Goal: Transaction & Acquisition: Purchase product/service

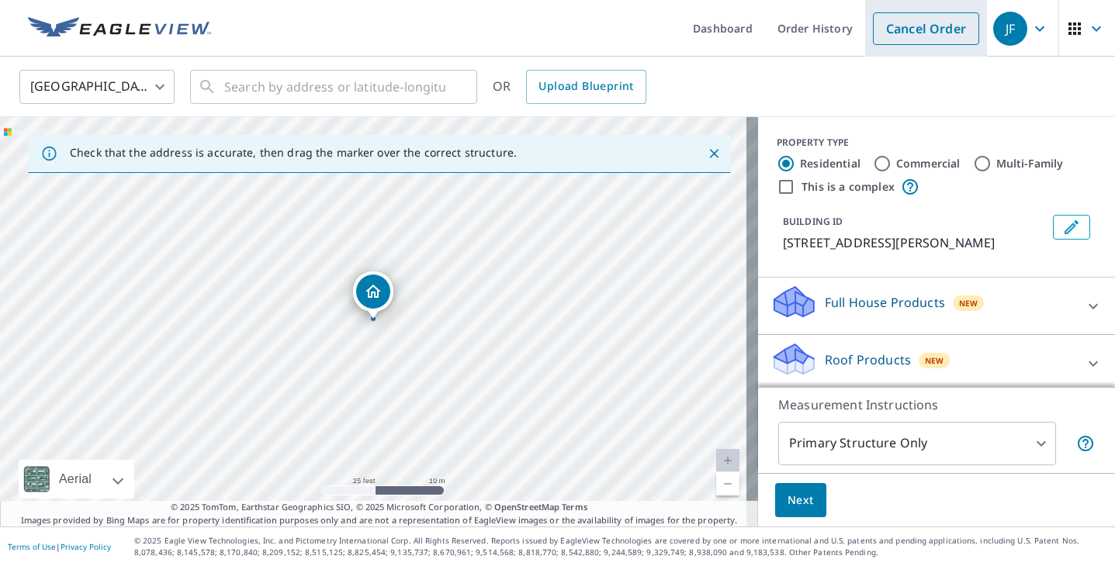
scroll to position [120, 0]
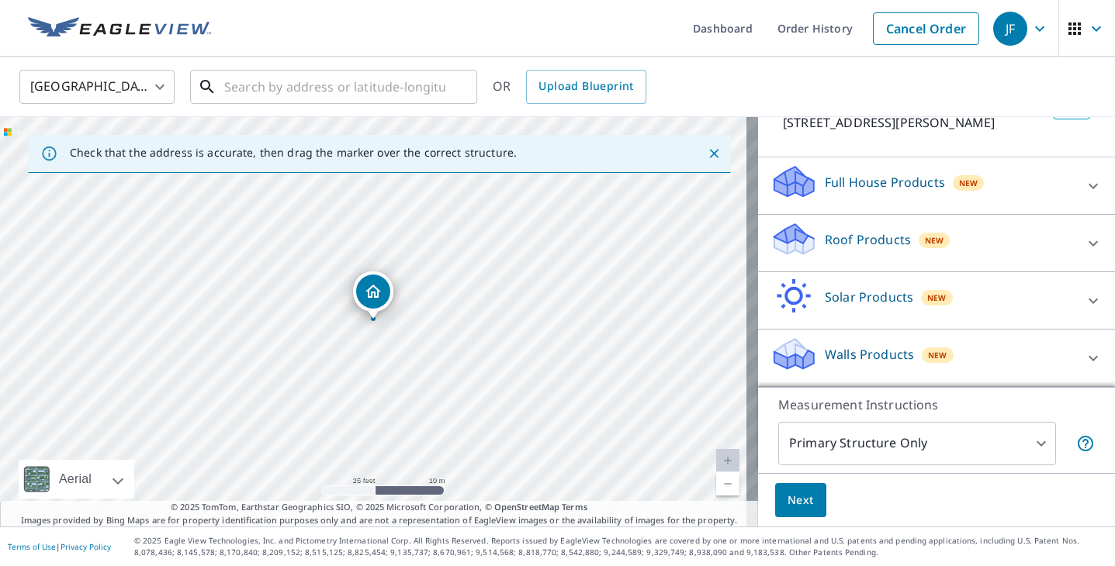
click at [375, 95] on input "text" at bounding box center [334, 86] width 221 height 43
paste input "[STREET_ADDRESS]"
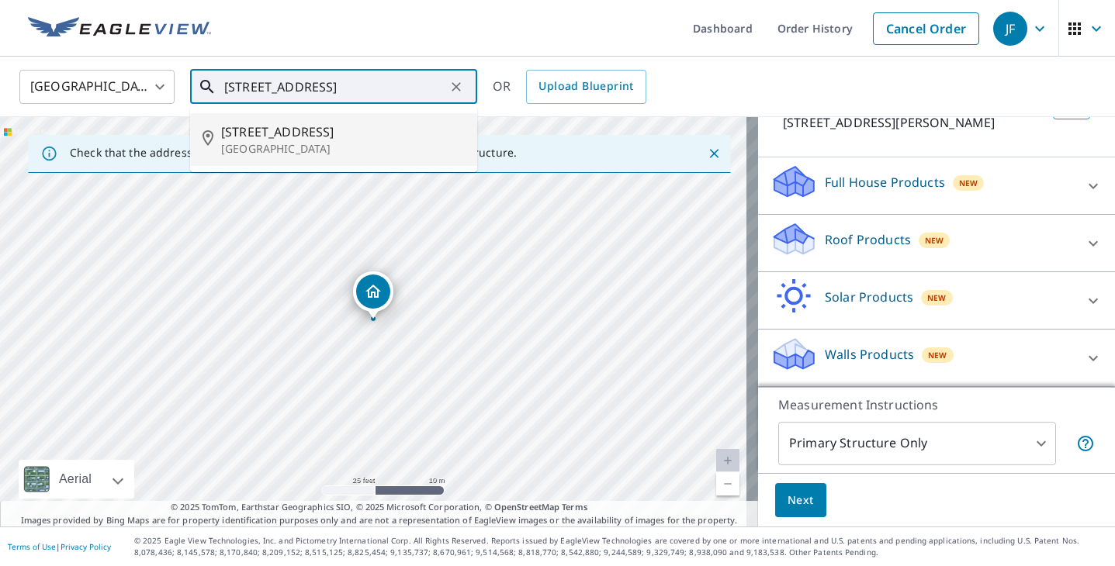
click at [348, 151] on p "[GEOGRAPHIC_DATA]" at bounding box center [343, 149] width 244 height 16
type input "[STREET_ADDRESS]"
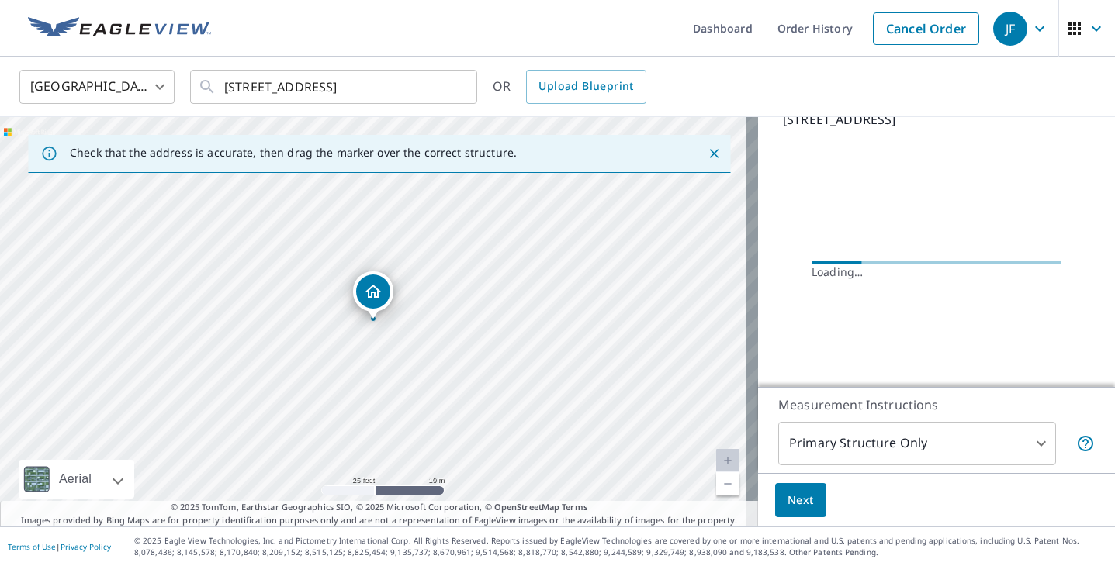
scroll to position [142, 0]
click at [835, 435] on body "JF JF Dashboard Order History Cancel Order JF [GEOGRAPHIC_DATA] [GEOGRAPHIC_DAT…" at bounding box center [557, 283] width 1115 height 566
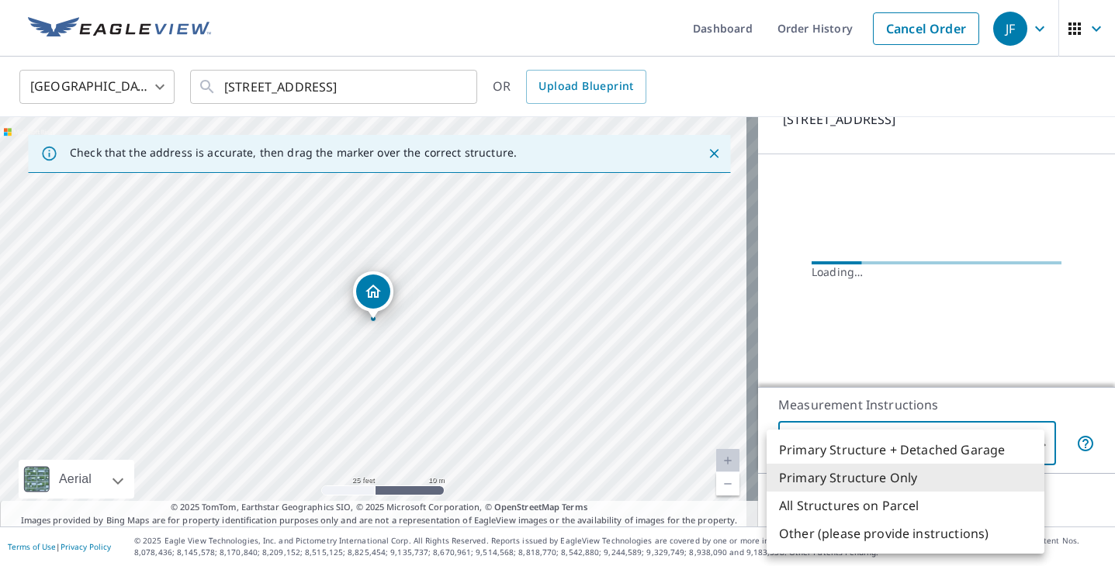
click at [863, 476] on li "Primary Structure Only" at bounding box center [905, 478] width 278 height 28
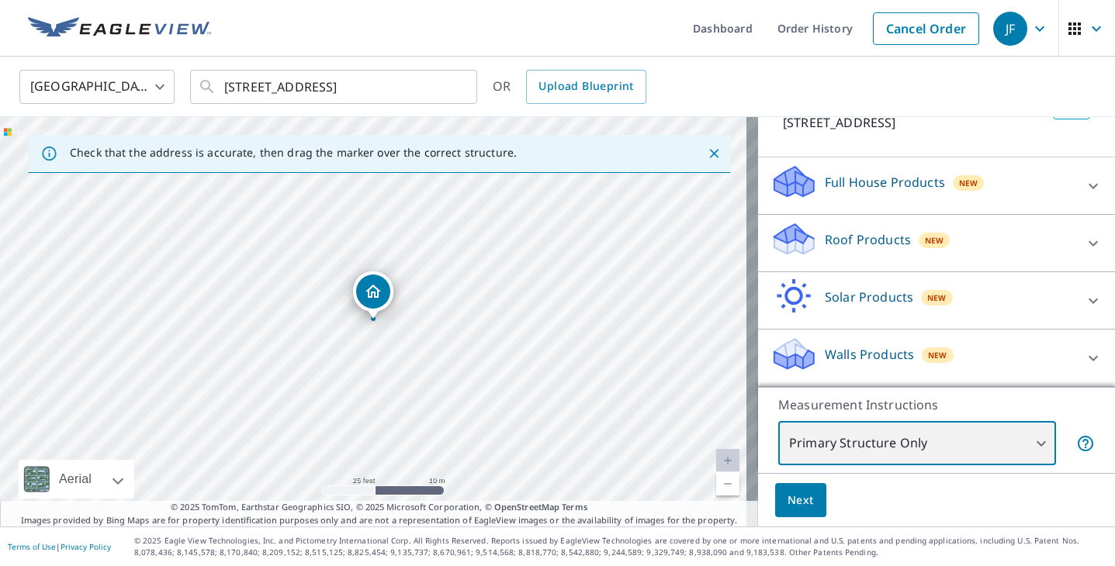
scroll to position [139, 0]
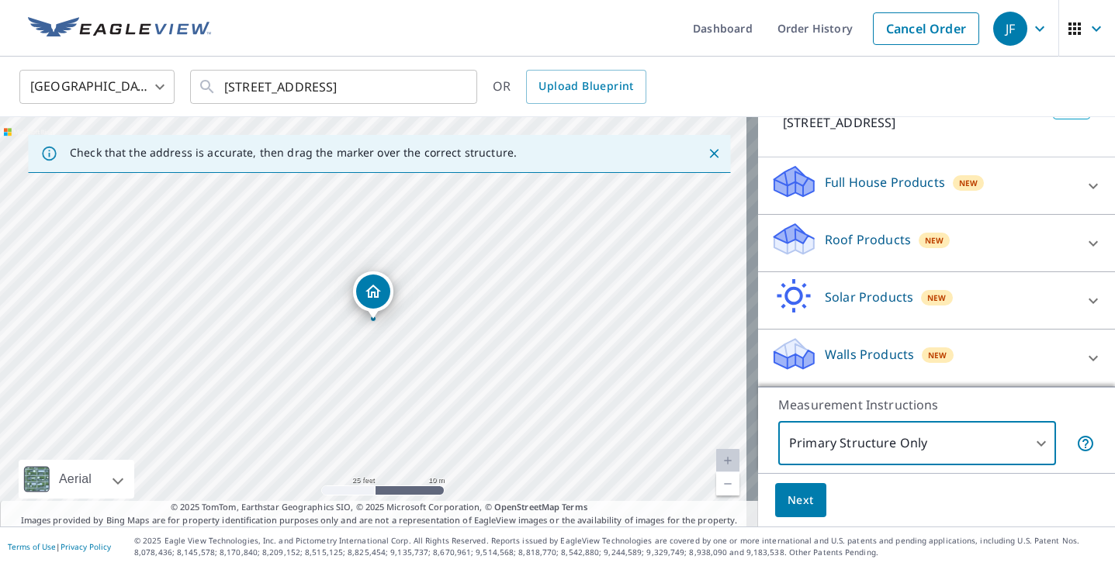
click at [856, 245] on p "Roof Products" at bounding box center [868, 239] width 86 height 19
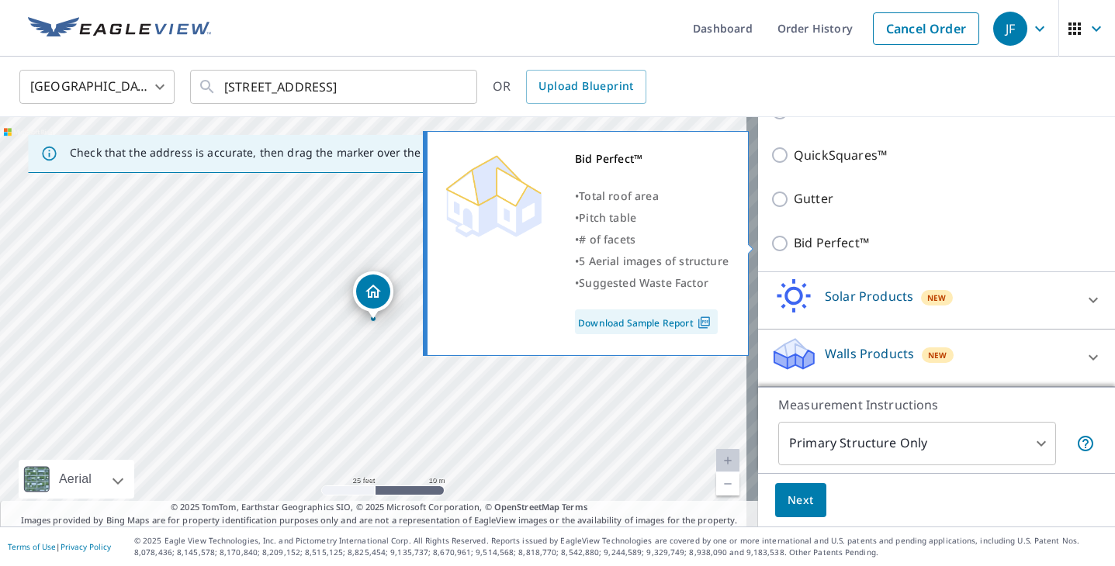
click at [818, 244] on p "Bid Perfect™" at bounding box center [831, 242] width 75 height 19
click at [794, 244] on input "Bid Perfect™" at bounding box center [781, 243] width 23 height 19
checkbox input "true"
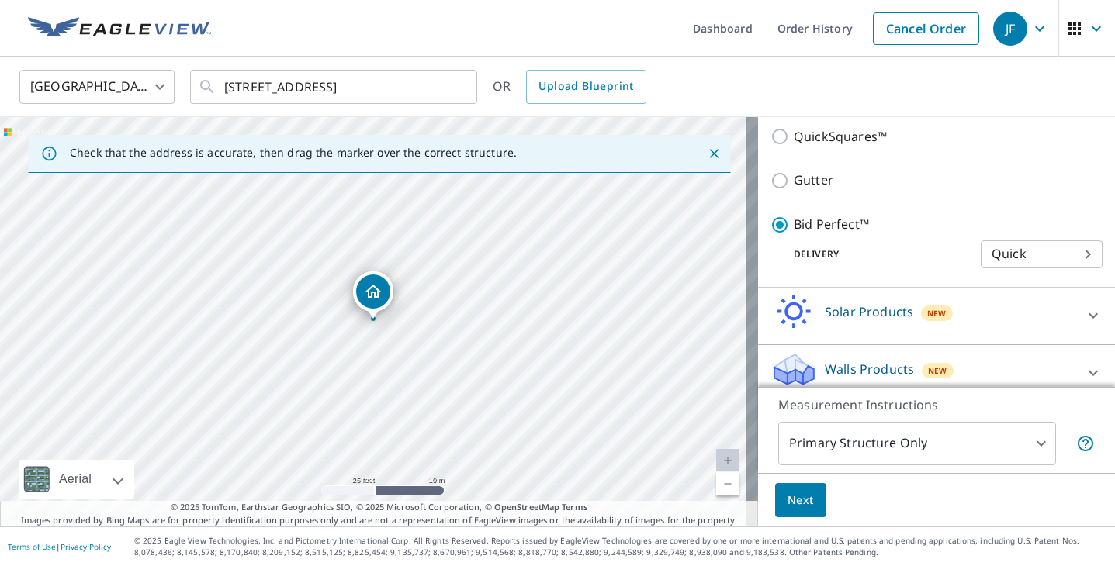
click at [788, 500] on span "Next" at bounding box center [800, 500] width 26 height 19
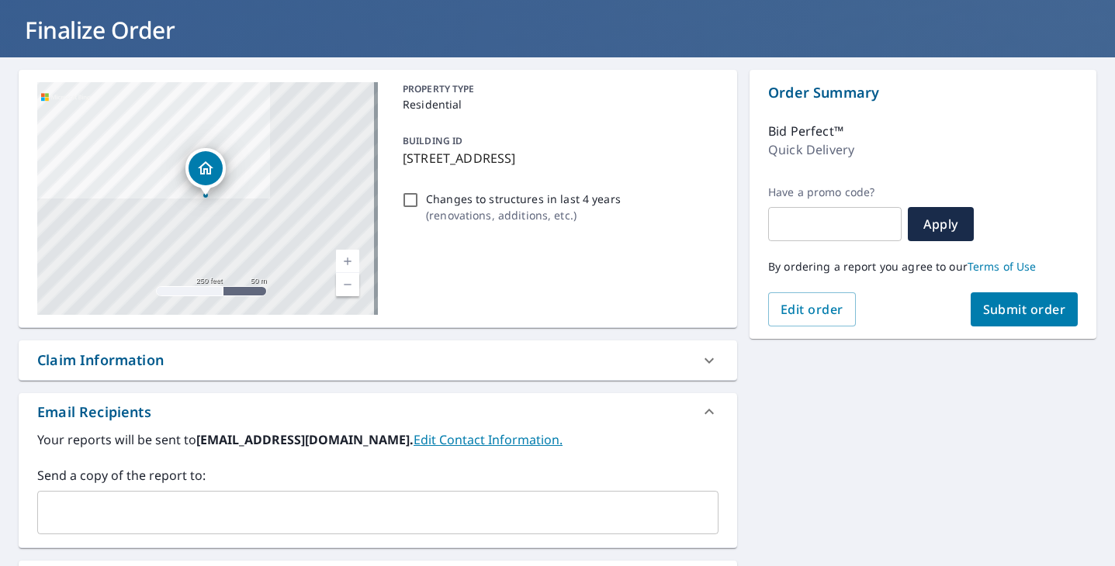
scroll to position [155, 0]
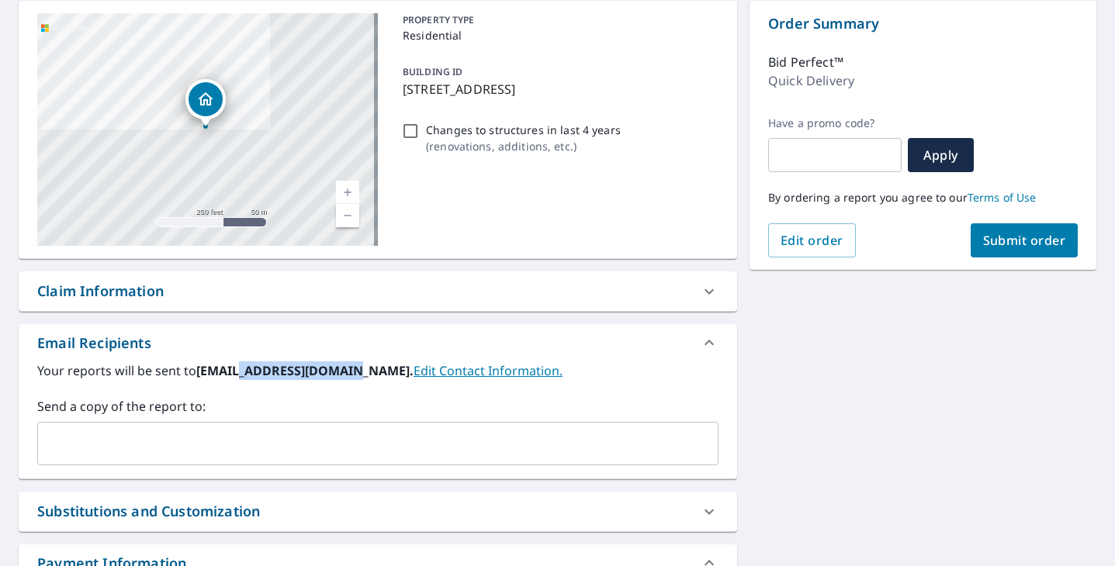
drag, startPoint x: 236, startPoint y: 368, endPoint x: 348, endPoint y: 368, distance: 112.5
click at [348, 368] on b "[EMAIL_ADDRESS][DOMAIN_NAME]." at bounding box center [304, 370] width 217 height 17
drag, startPoint x: 384, startPoint y: 372, endPoint x: 227, endPoint y: 377, distance: 156.8
click at [227, 377] on b "[EMAIL_ADDRESS][DOMAIN_NAME]." at bounding box center [304, 370] width 217 height 17
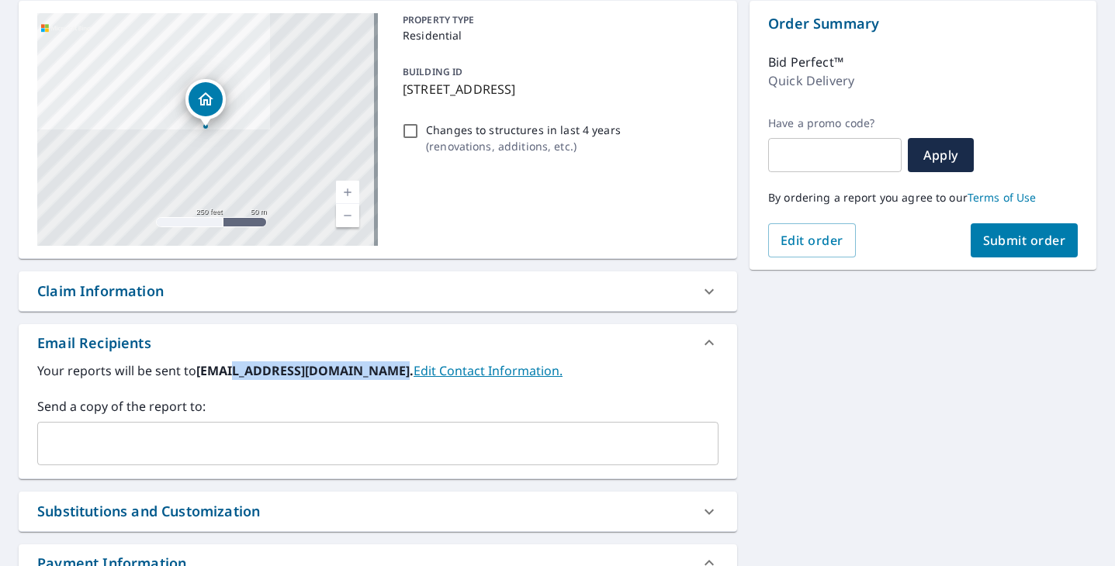
copy b "@[DOMAIN_NAME]"
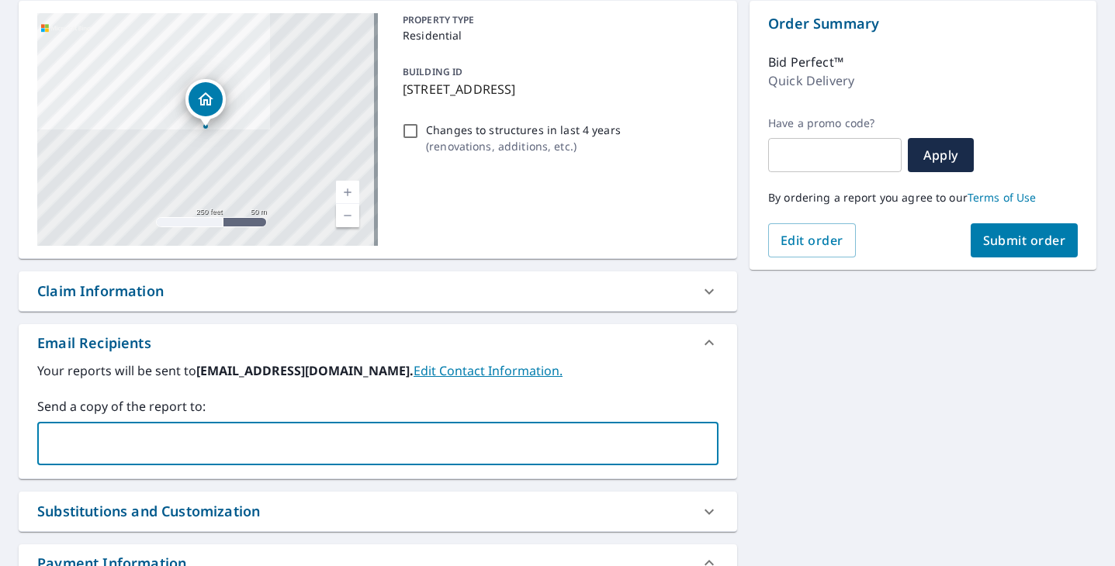
click at [251, 435] on input "text" at bounding box center [366, 443] width 644 height 29
paste input "@[DOMAIN_NAME]"
type input "[EMAIL_ADDRESS][DOMAIN_NAME]"
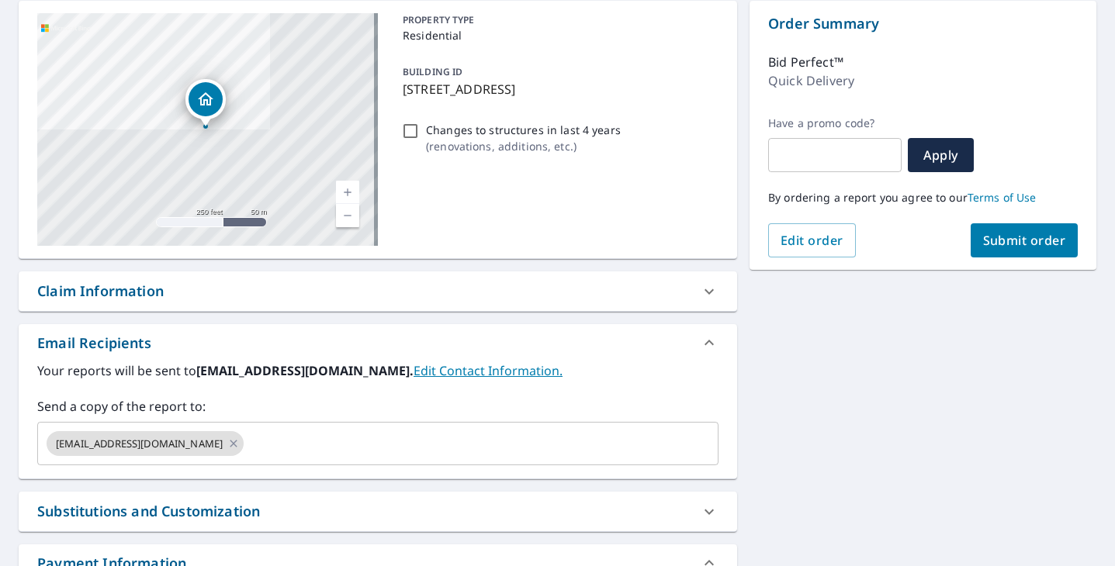
click at [870, 441] on div "[STREET_ADDRESS] Aerial Road A standard road map Aerial A detailed look from ab…" at bounding box center [557, 343] width 1115 height 711
click at [997, 247] on span "Submit order" at bounding box center [1024, 240] width 83 height 17
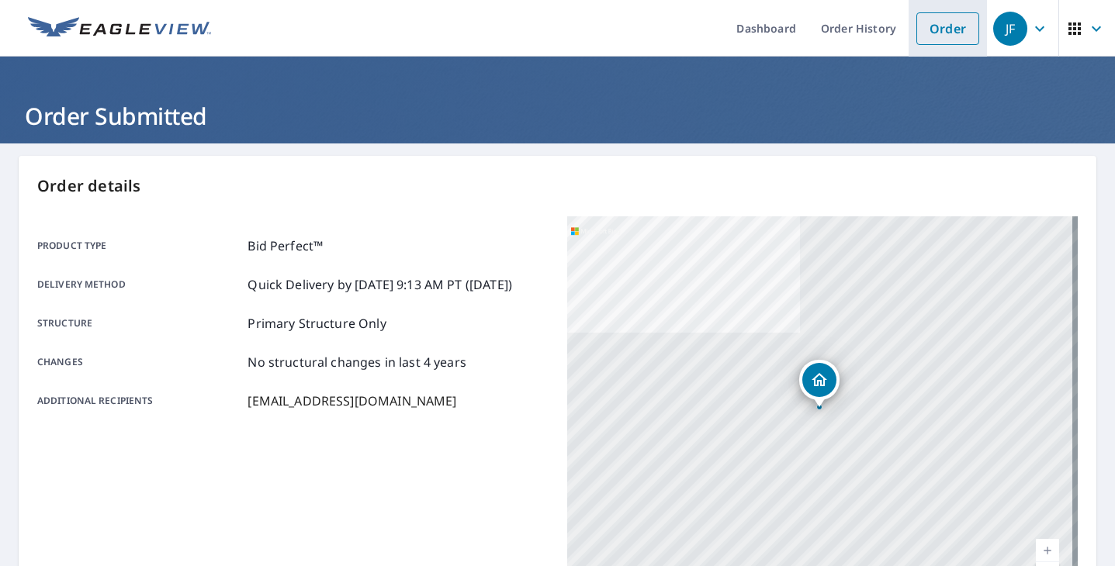
click at [946, 46] on li "Order" at bounding box center [947, 28] width 78 height 57
click at [946, 38] on link "Order" at bounding box center [947, 28] width 63 height 33
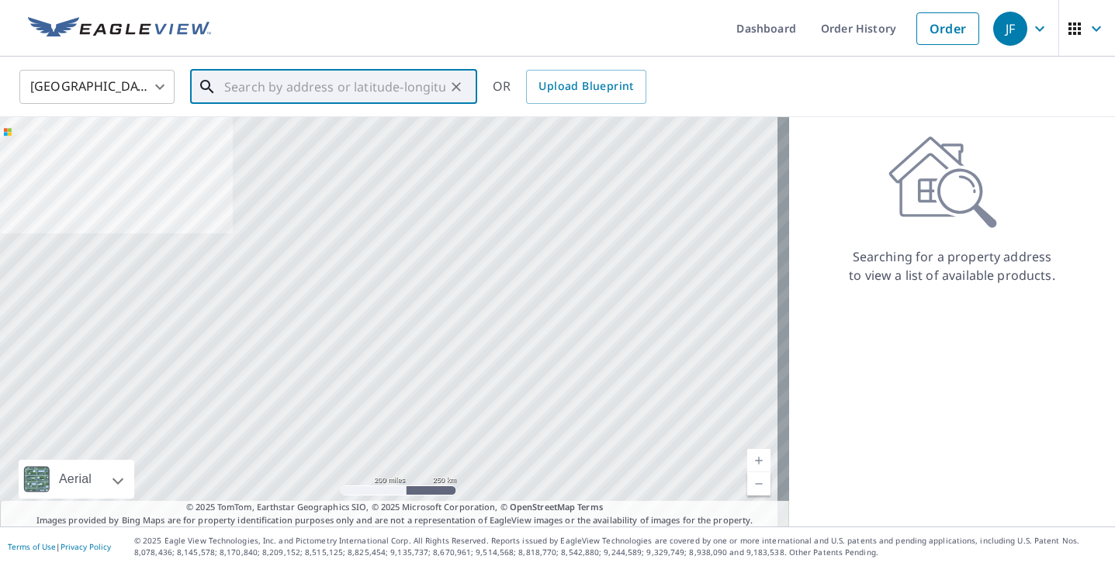
click at [317, 87] on input "text" at bounding box center [334, 86] width 221 height 43
paste input "[STREET_ADDRESS]"
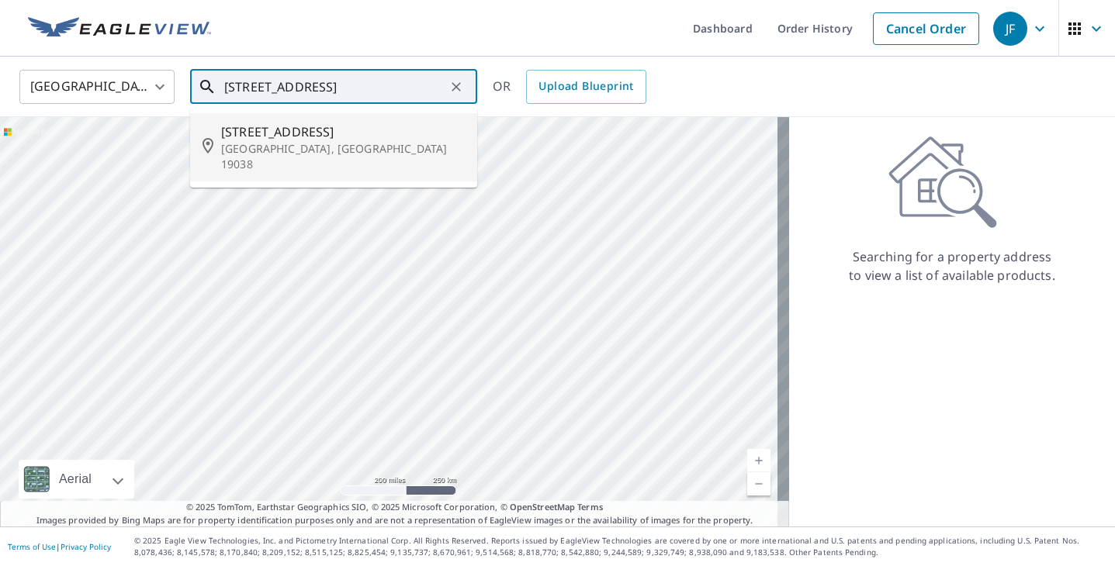
click at [315, 123] on span "[STREET_ADDRESS]" at bounding box center [343, 132] width 244 height 19
type input "[STREET_ADDRESS]"
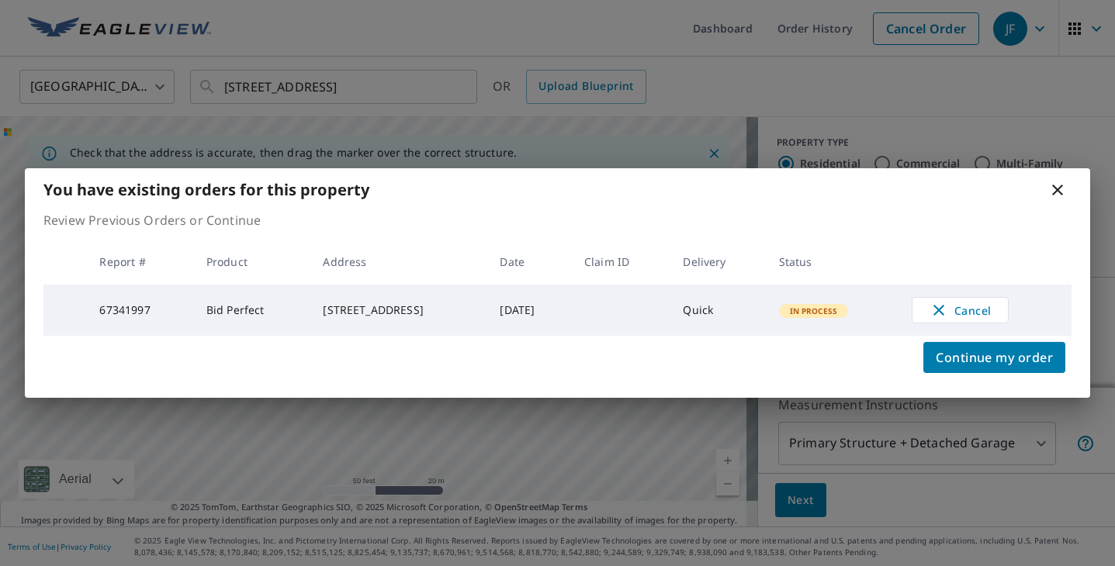
click at [1000, 448] on div "You have existing orders for this property Review Previous Orders or Continue R…" at bounding box center [557, 283] width 1115 height 566
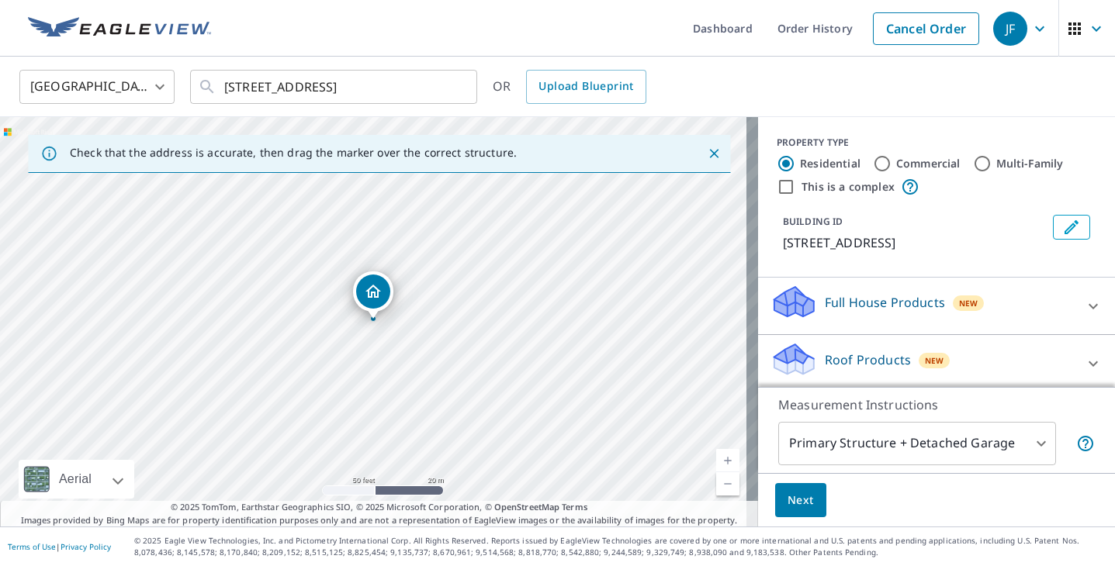
click at [948, 434] on body "JF JF Dashboard Order History Cancel Order JF [GEOGRAPHIC_DATA] US ​ [STREET_AD…" at bounding box center [557, 283] width 1115 height 566
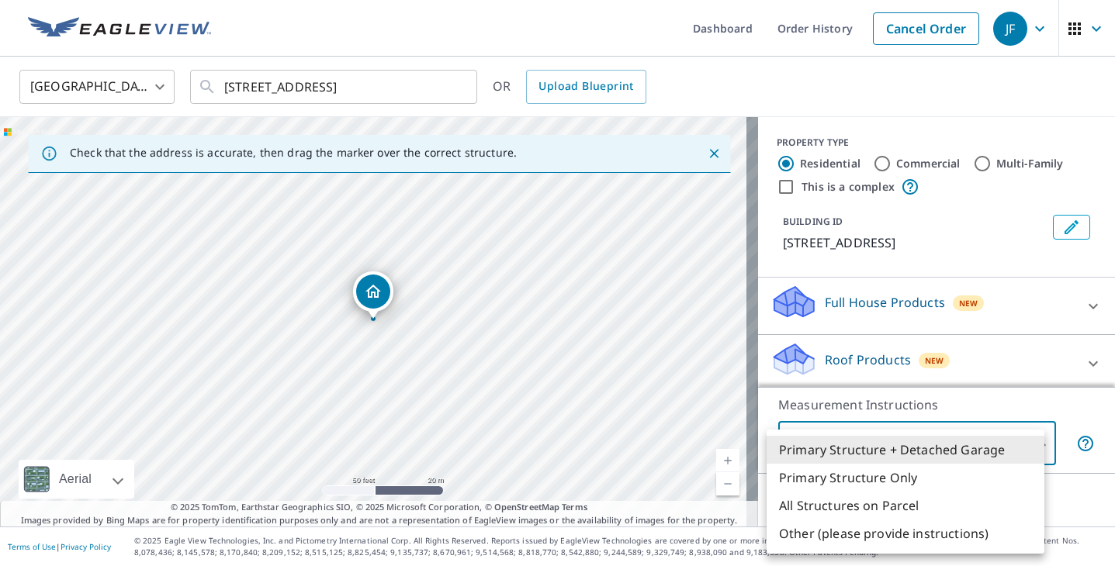
click at [909, 474] on li "Primary Structure Only" at bounding box center [905, 478] width 278 height 28
type input "2"
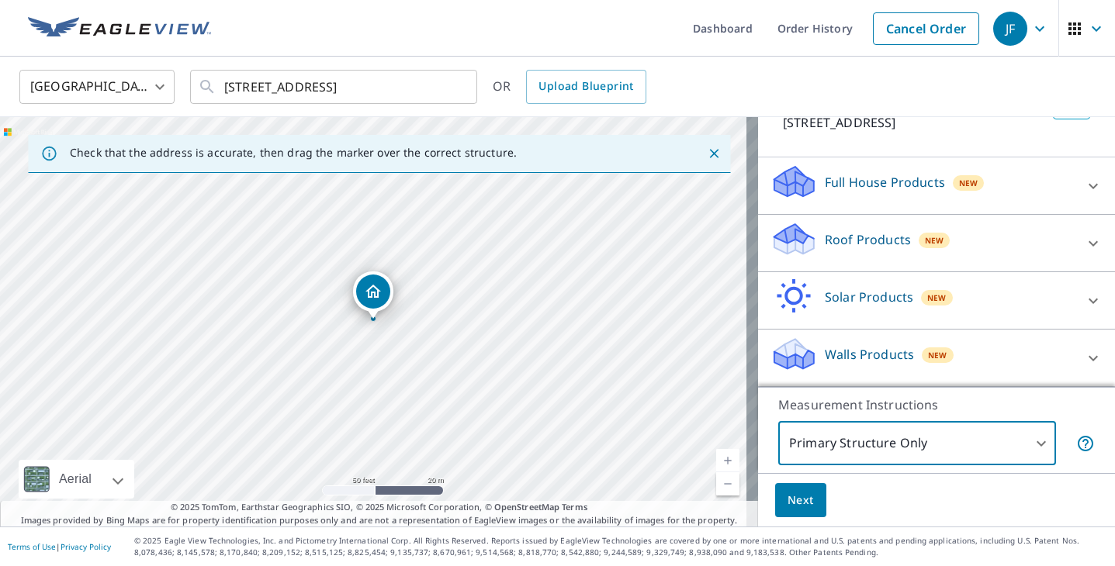
click at [877, 250] on div "Roof Products New" at bounding box center [922, 243] width 304 height 44
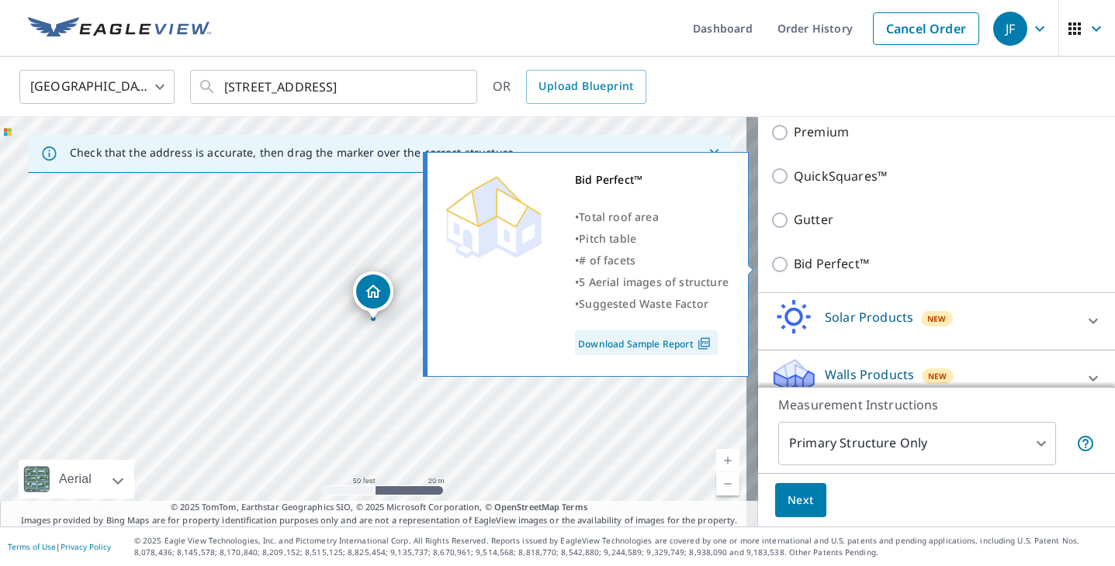
click at [800, 258] on p "Bid Perfect™" at bounding box center [831, 263] width 75 height 19
click at [794, 258] on input "Bid Perfect™" at bounding box center [781, 264] width 23 height 19
checkbox input "true"
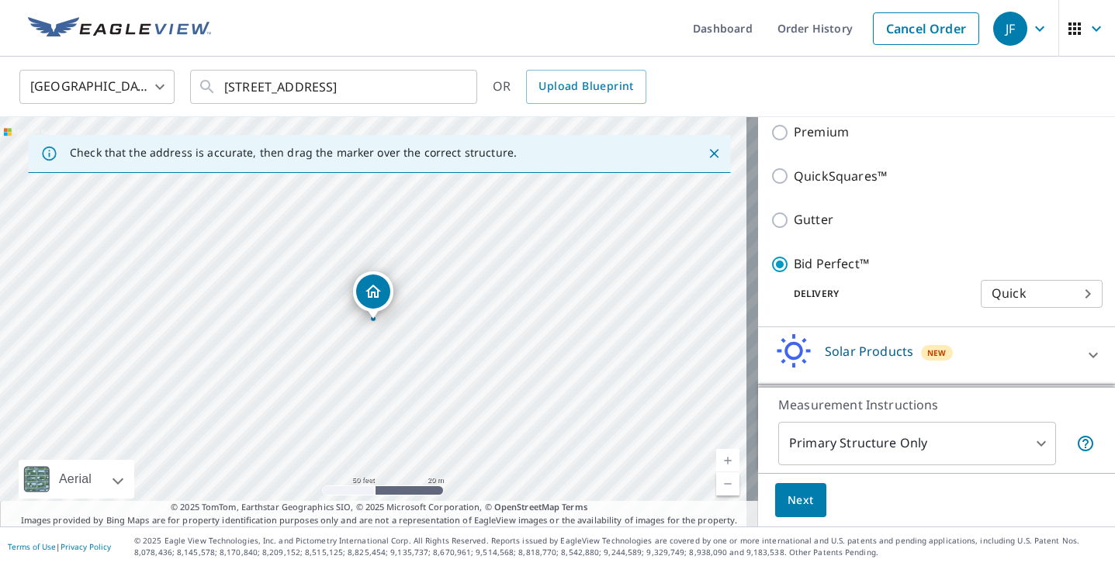
click at [808, 488] on button "Next" at bounding box center [800, 500] width 51 height 35
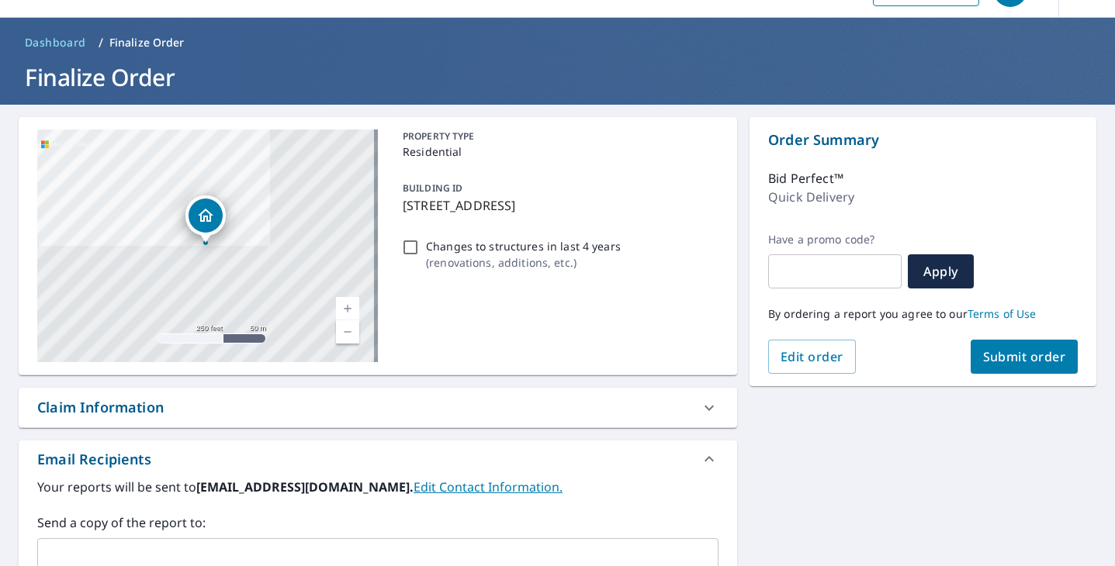
scroll to position [233, 0]
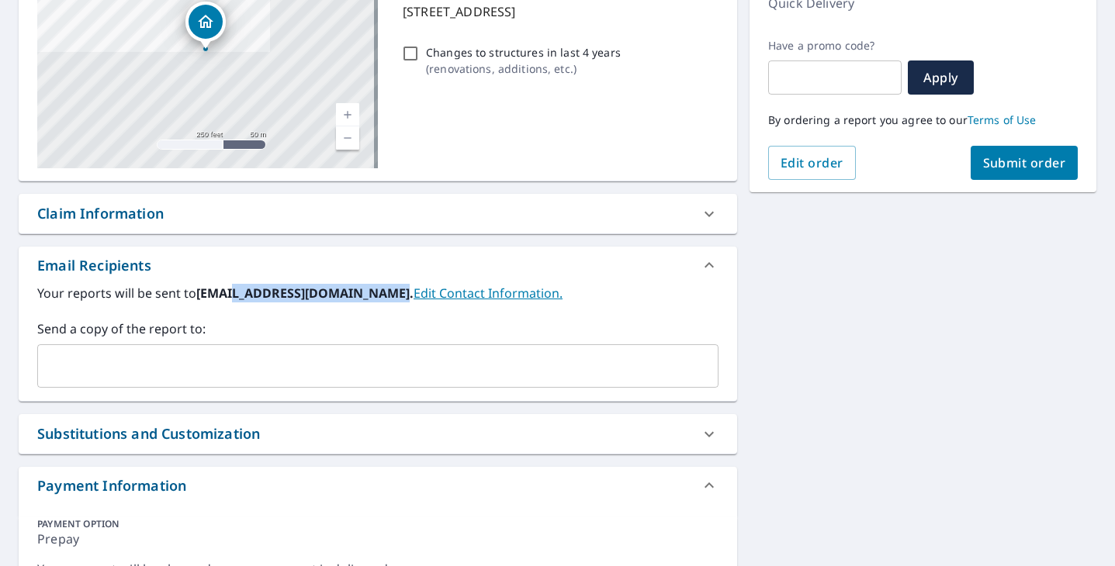
drag, startPoint x: 233, startPoint y: 296, endPoint x: 386, endPoint y: 302, distance: 152.9
click at [386, 302] on label "Your reports will be sent to [EMAIL_ADDRESS][DOMAIN_NAME]. Edit Contact Informa…" at bounding box center [377, 293] width 681 height 19
copy b "@[DOMAIN_NAME]"
click at [372, 362] on input "text" at bounding box center [366, 365] width 644 height 29
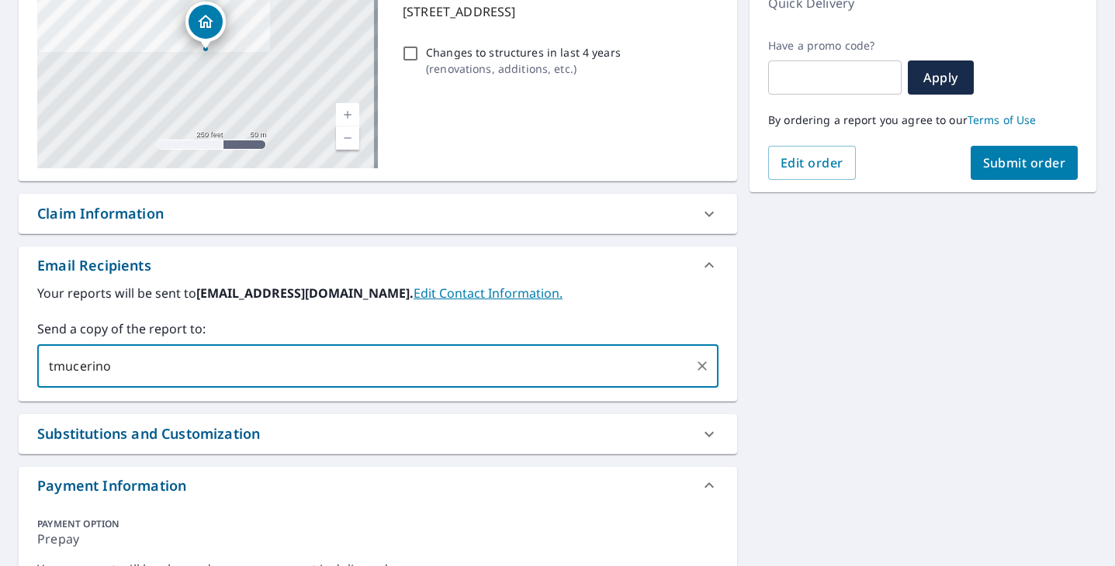
paste input "@[DOMAIN_NAME]"
type input "[EMAIL_ADDRESS][DOMAIN_NAME]"
click at [899, 337] on div "[STREET_ADDRESS] A standard road map Aerial A detailed look from above Labels L…" at bounding box center [557, 266] width 1115 height 711
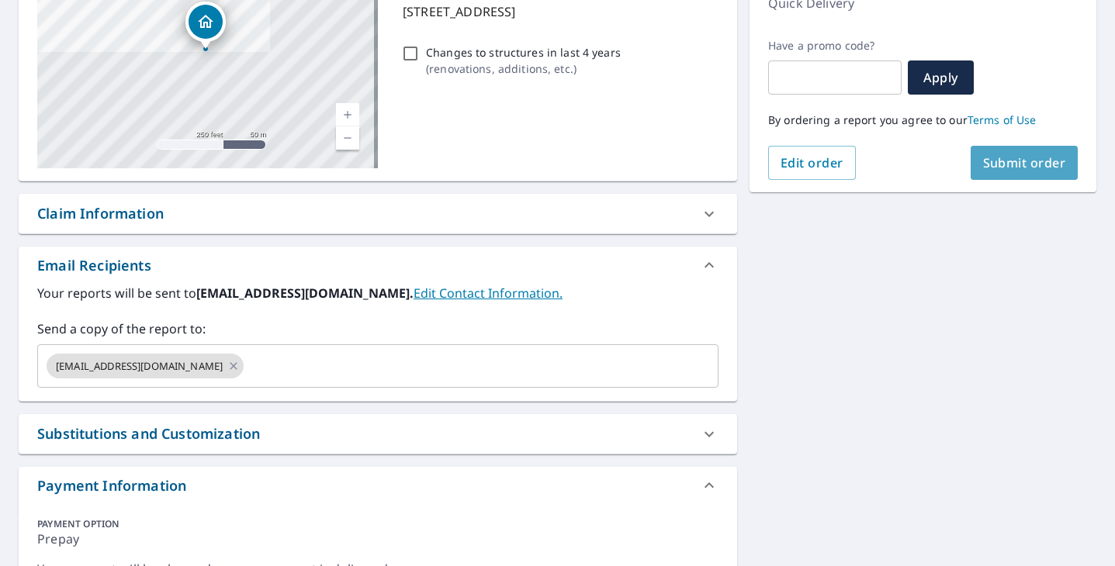
click at [1028, 171] on button "Submit order" at bounding box center [1024, 163] width 108 height 34
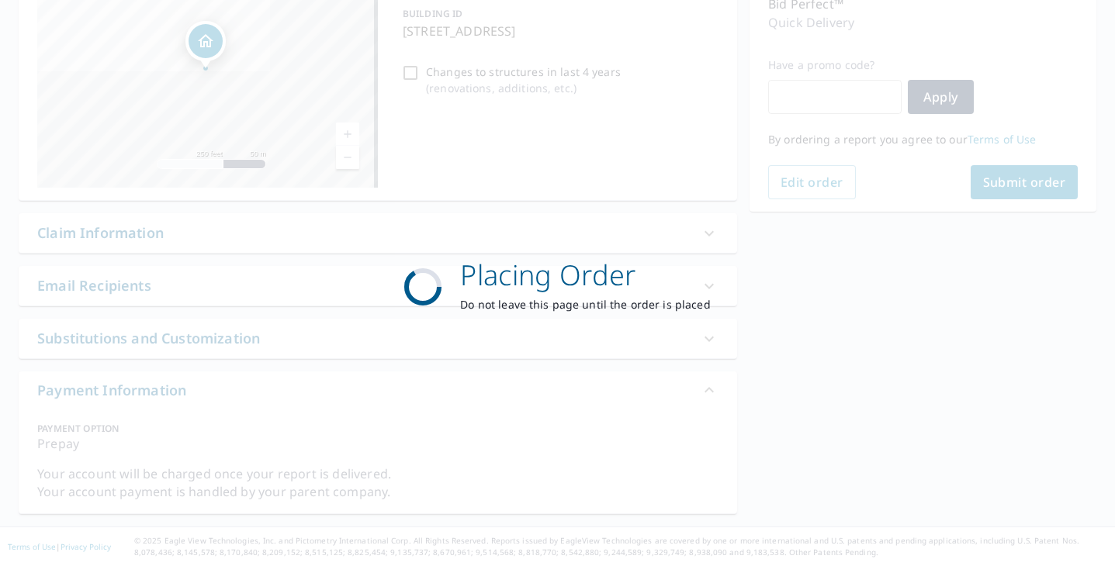
scroll to position [213, 0]
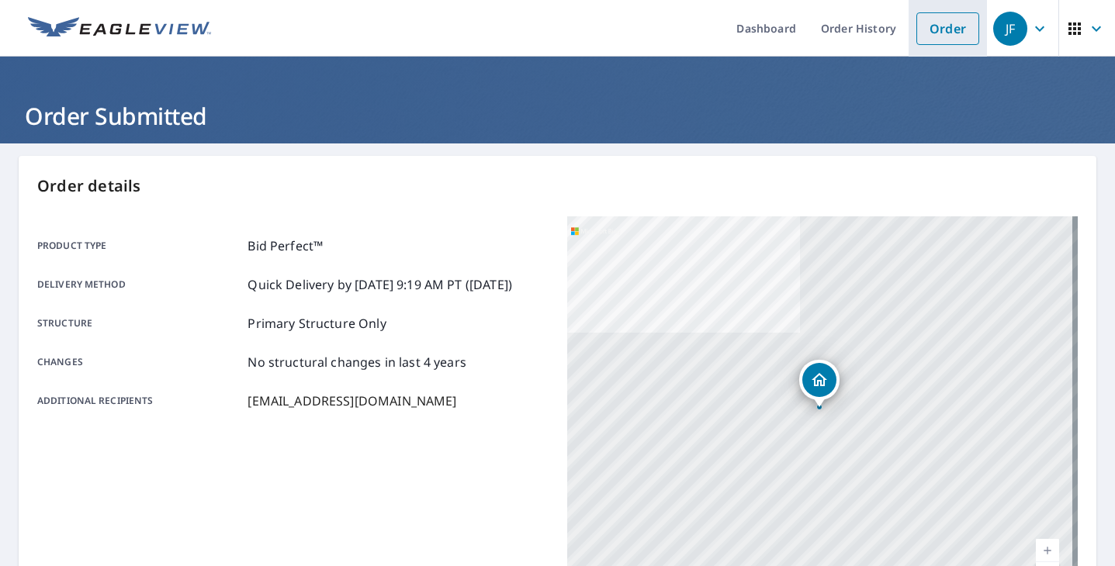
click at [916, 19] on link "Order" at bounding box center [947, 28] width 63 height 33
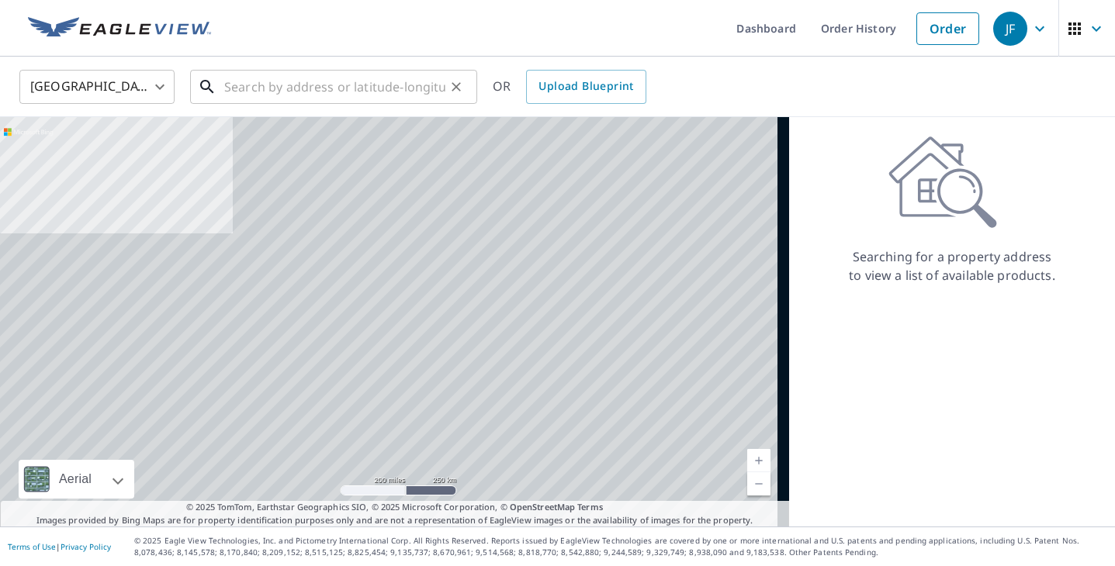
click at [292, 85] on input "text" at bounding box center [334, 86] width 221 height 43
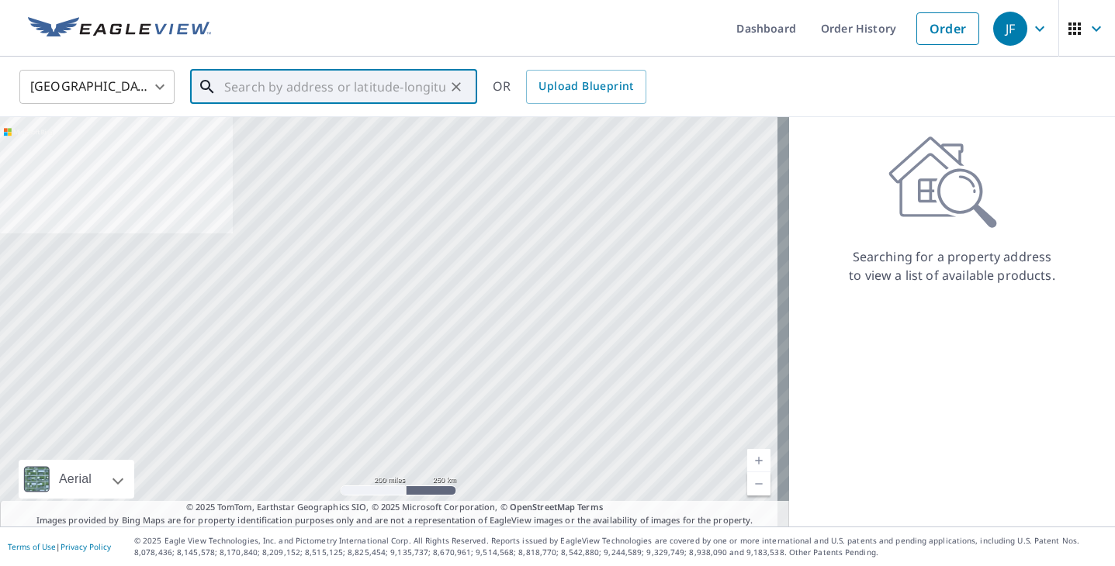
paste input "[STREET_ADDRESS]"
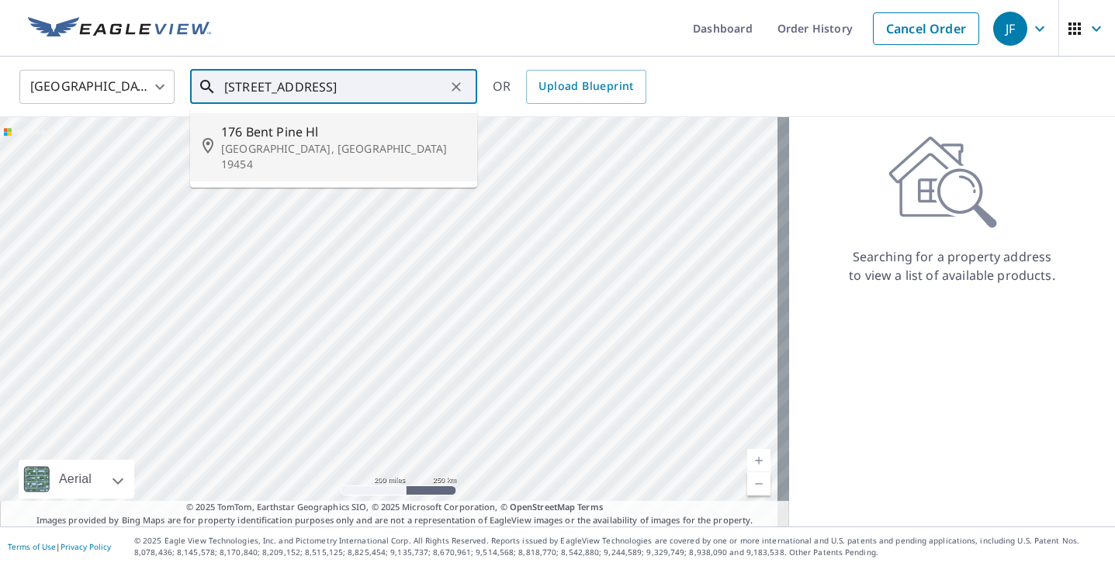
click at [328, 131] on span "176 Bent Pine Hl" at bounding box center [343, 132] width 244 height 19
type input "[STREET_ADDRESS]"
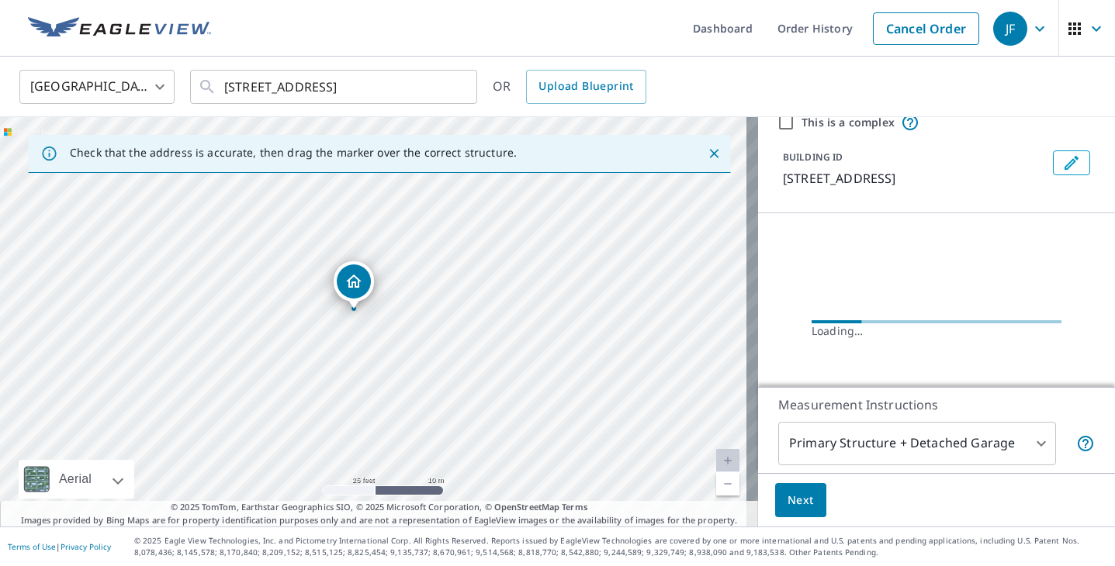
scroll to position [123, 0]
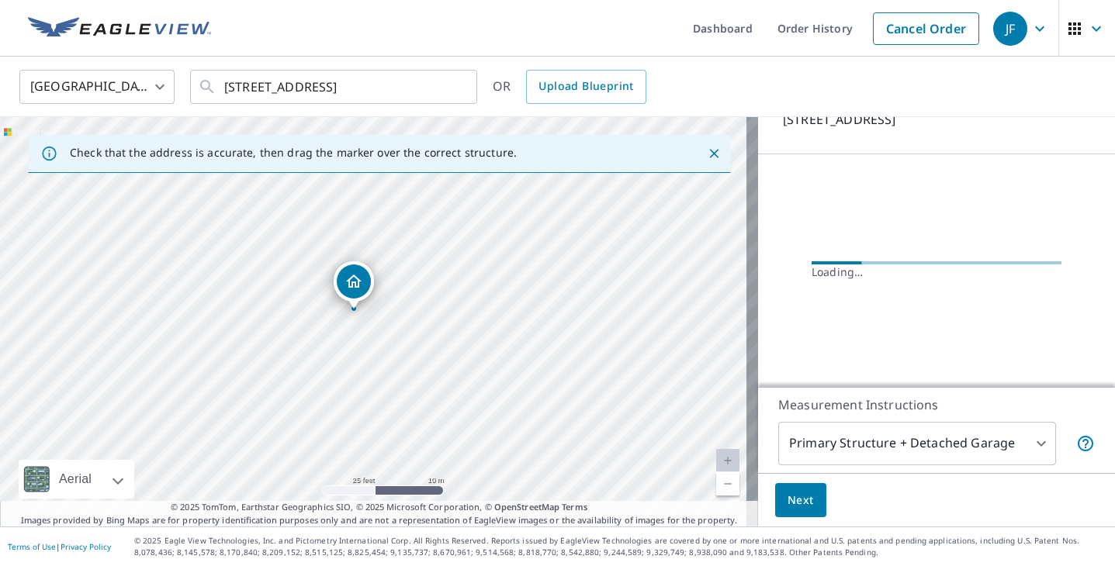
click at [895, 429] on body "JF JF Dashboard Order History Cancel Order JF [GEOGRAPHIC_DATA] [GEOGRAPHIC_DAT…" at bounding box center [557, 283] width 1115 height 566
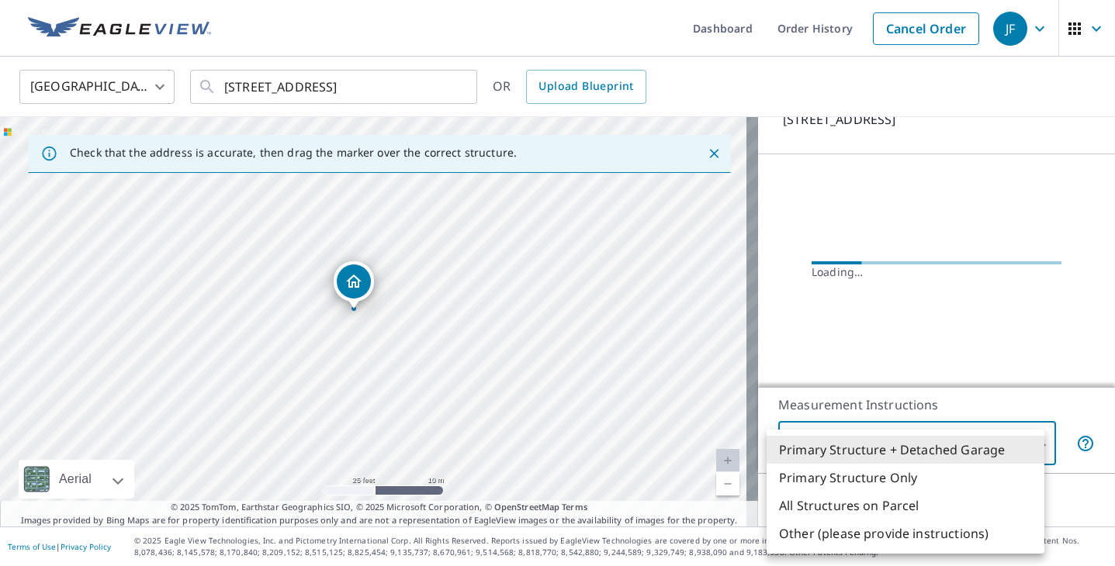
click at [891, 476] on li "Primary Structure Only" at bounding box center [905, 478] width 278 height 28
type input "2"
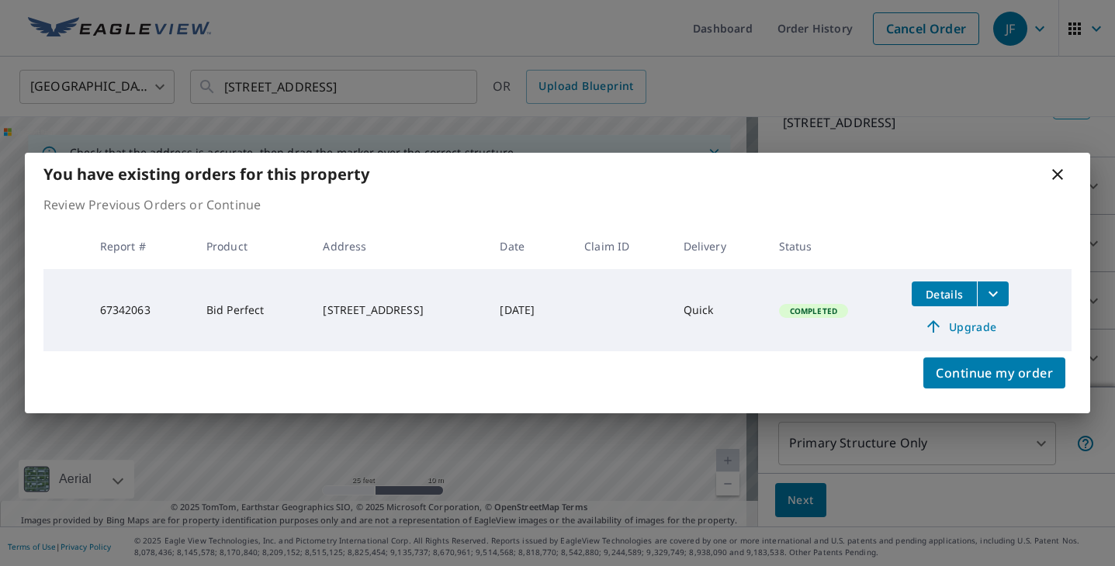
scroll to position [120, 0]
click at [284, 74] on div "You have existing orders for this property Review Previous Orders or Continue R…" at bounding box center [557, 283] width 1115 height 566
